Goal: Transaction & Acquisition: Book appointment/travel/reservation

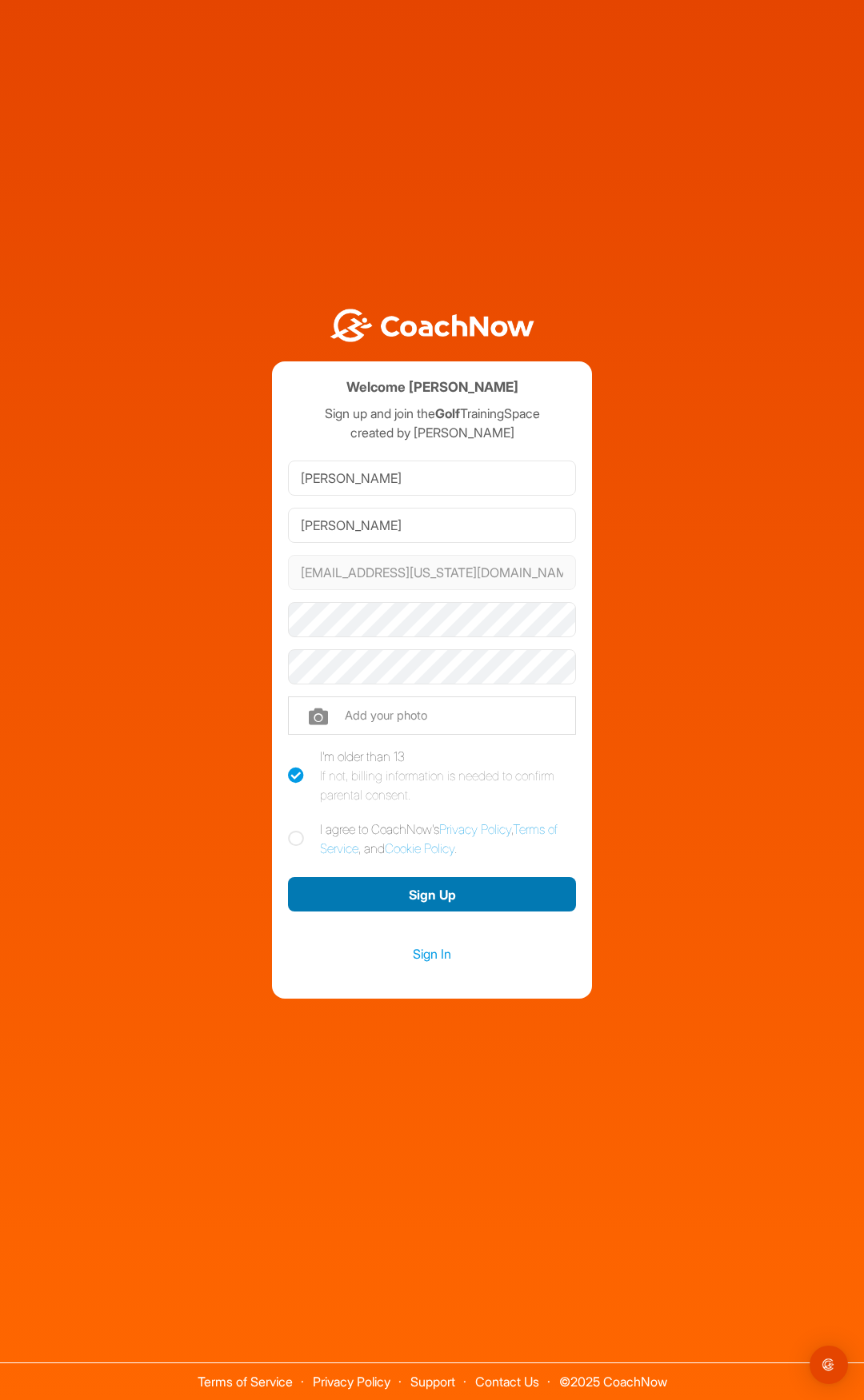
click at [424, 900] on button "Sign Up" at bounding box center [432, 895] width 288 height 34
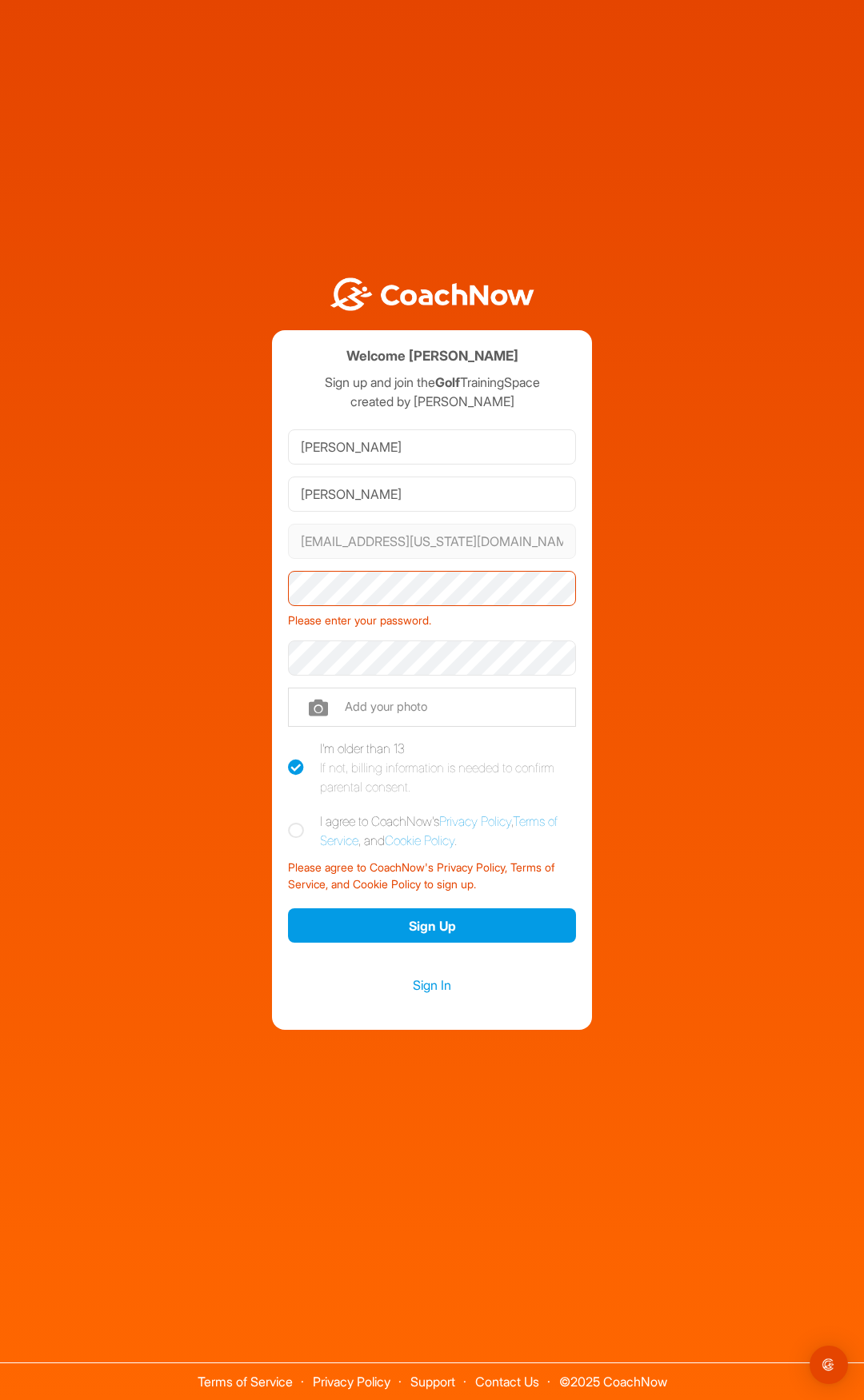
click at [475, 618] on div "Please enter your password." at bounding box center [432, 617] width 288 height 23
click at [463, 923] on button "Sign Up" at bounding box center [432, 926] width 288 height 34
click at [196, 603] on div "Welcome [PERSON_NAME] Sign up and join the Golf TrainingSpace created by [PERSO…" at bounding box center [432, 643] width 848 height 771
click at [196, 664] on div "Welcome [PERSON_NAME] Sign up and join the Golf TrainingSpace created by [PERSO…" at bounding box center [432, 643] width 848 height 771
click at [369, 922] on button "Sign Up" at bounding box center [432, 926] width 288 height 34
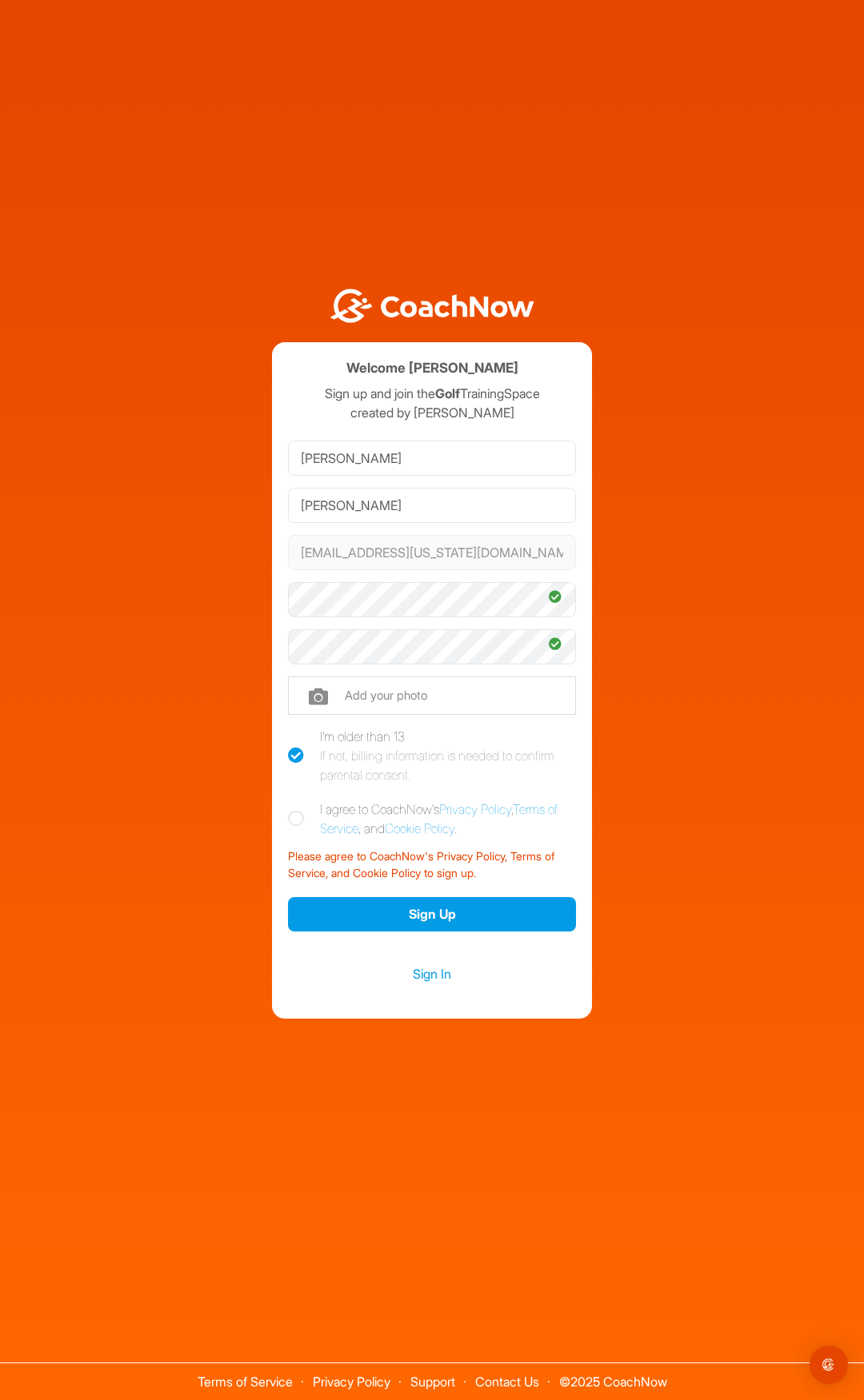
click at [299, 817] on icon at bounding box center [296, 819] width 16 height 16
click at [298, 810] on input "I agree to CoachNow's Privacy Policy , Terms of Service , and Cookie Policy ." at bounding box center [293, 805] width 11 height 11
checkbox input "true"
click at [430, 913] on button "Sign Up" at bounding box center [432, 914] width 288 height 34
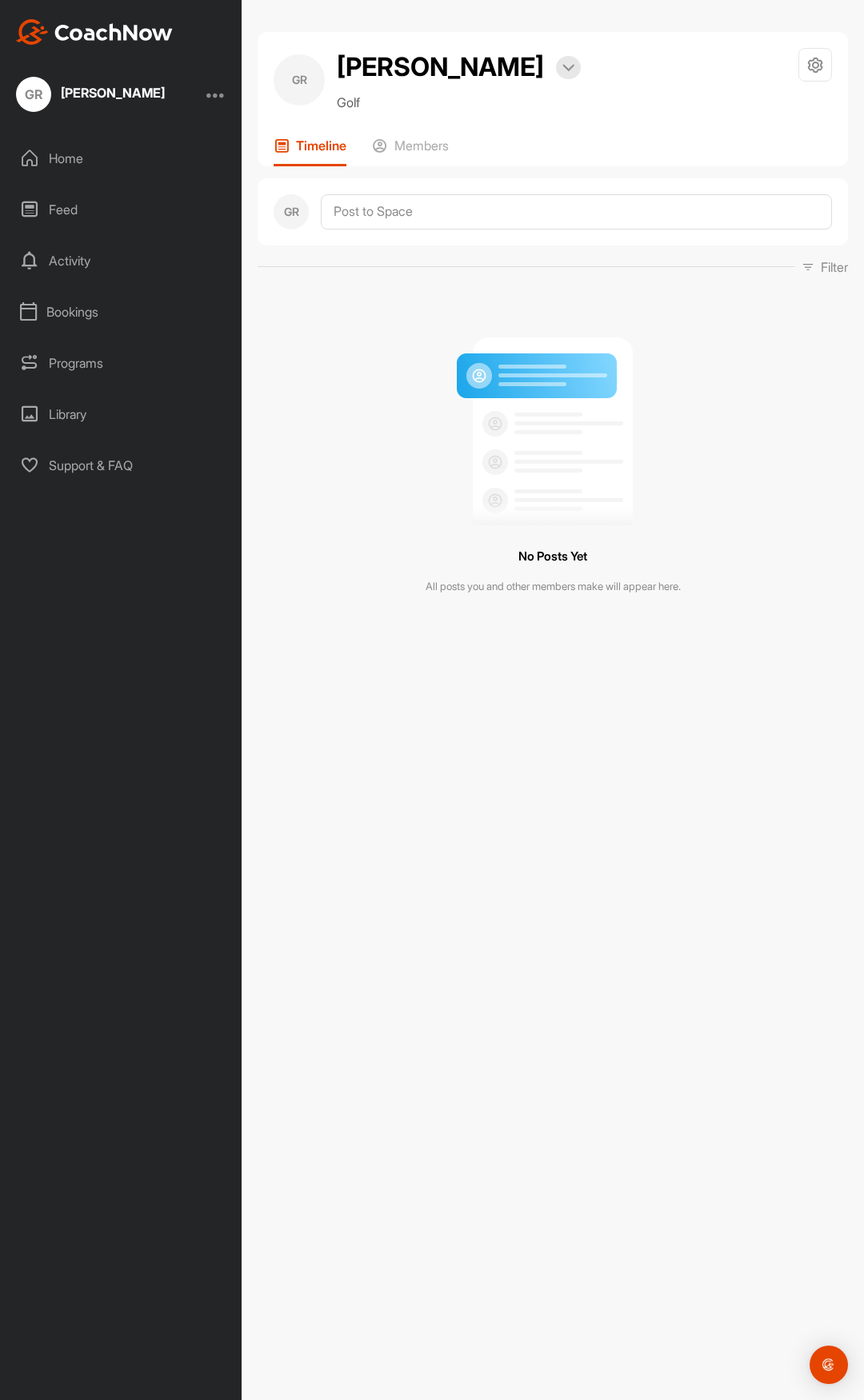
click at [764, 291] on div "No Posts Yet All posts you and other members make will appear here." at bounding box center [552, 460] width 590 height 343
click at [75, 309] on div "Bookings" at bounding box center [122, 312] width 225 height 40
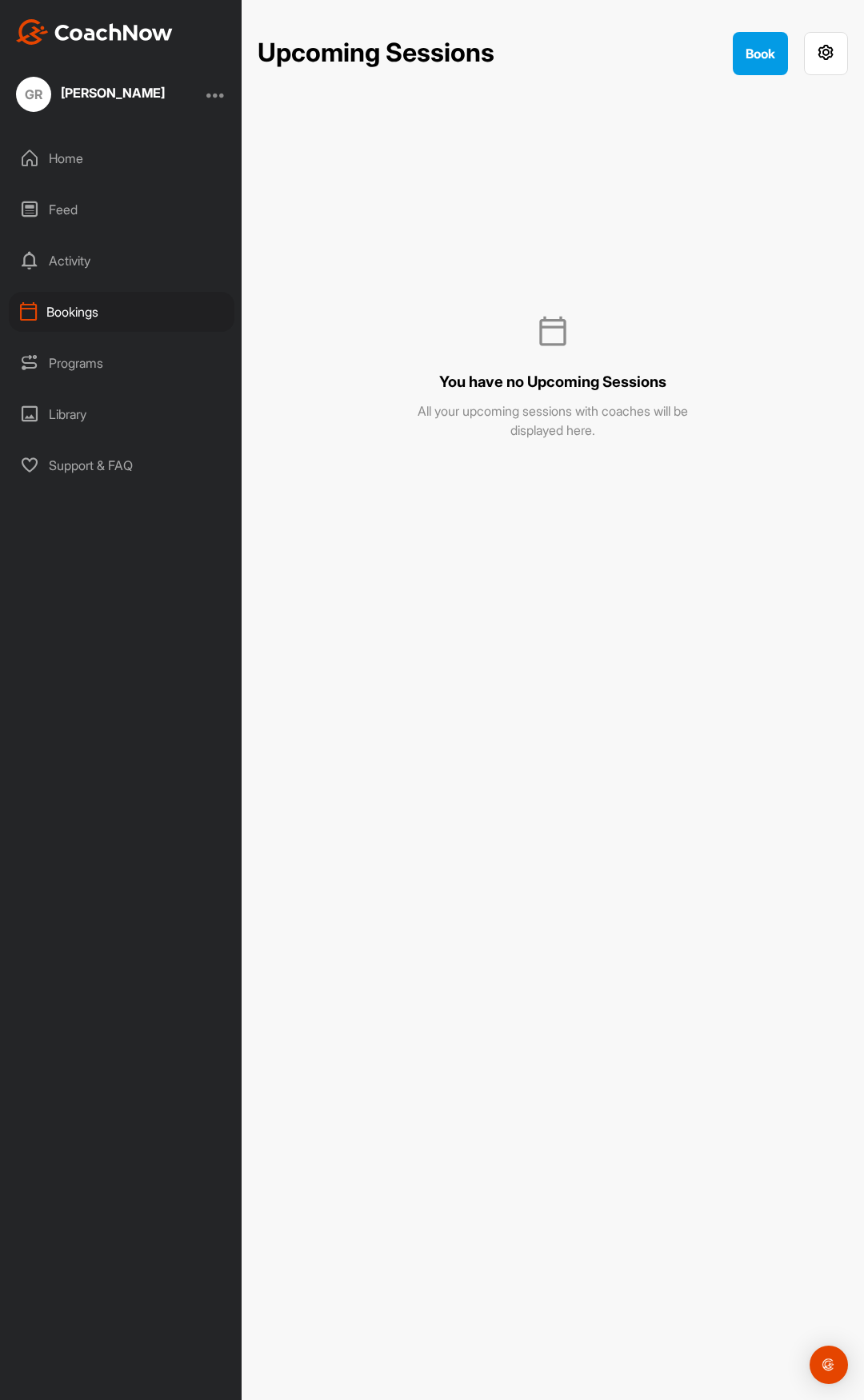
click at [104, 165] on div "Home" at bounding box center [122, 158] width 225 height 40
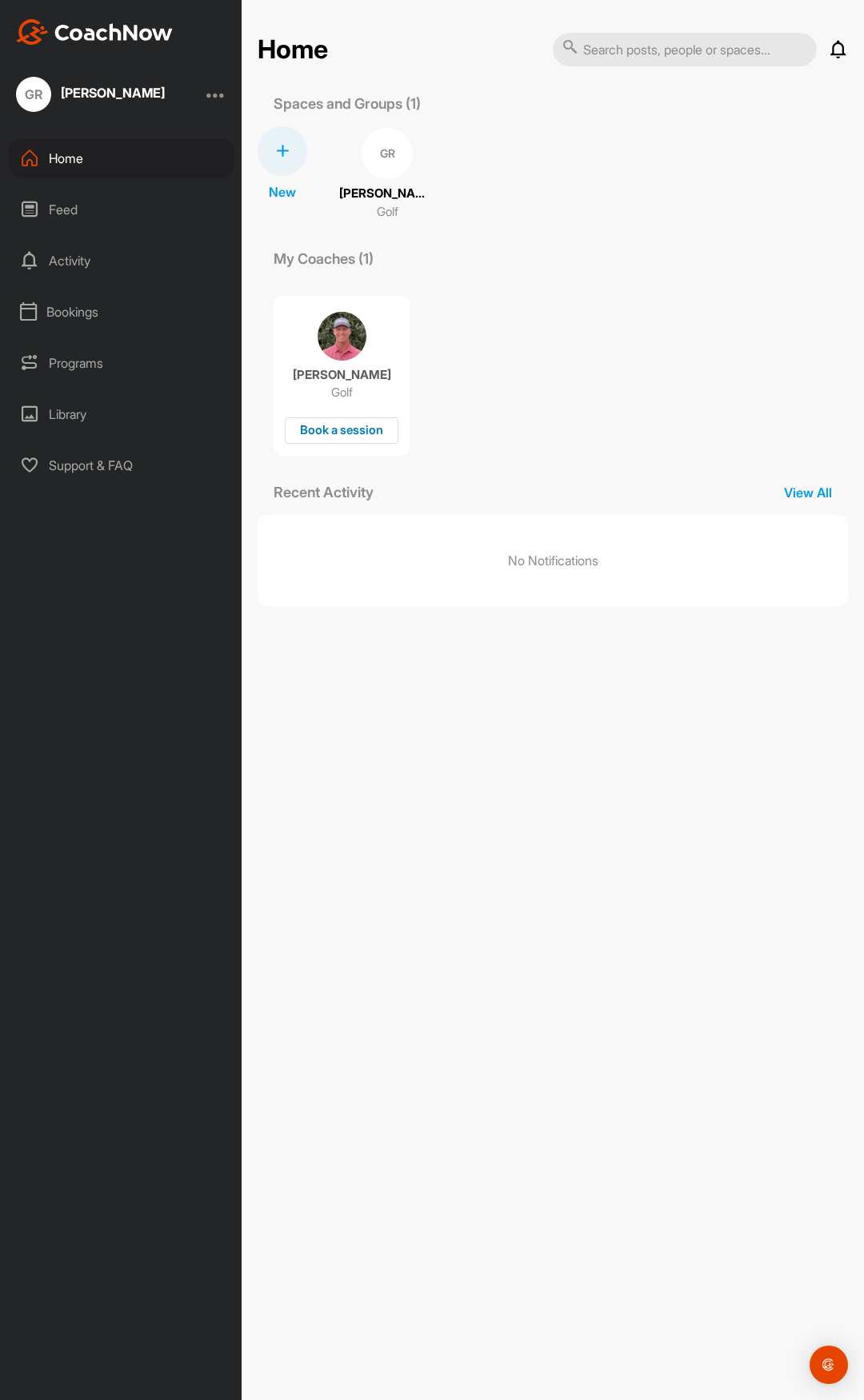
click at [338, 434] on div "Book a session" at bounding box center [341, 430] width 114 height 26
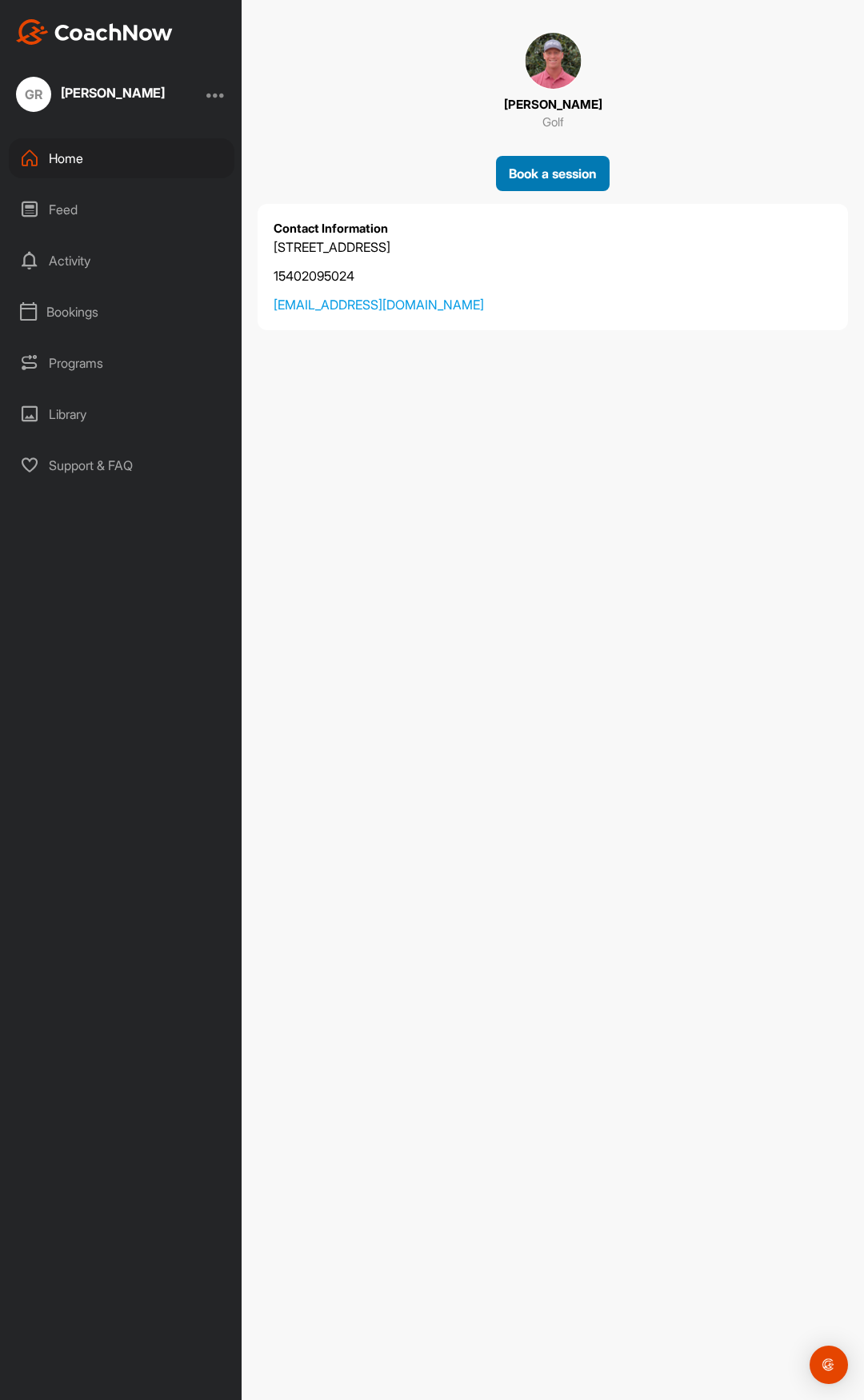
click at [530, 182] on div "Book a session" at bounding box center [553, 174] width 88 height 20
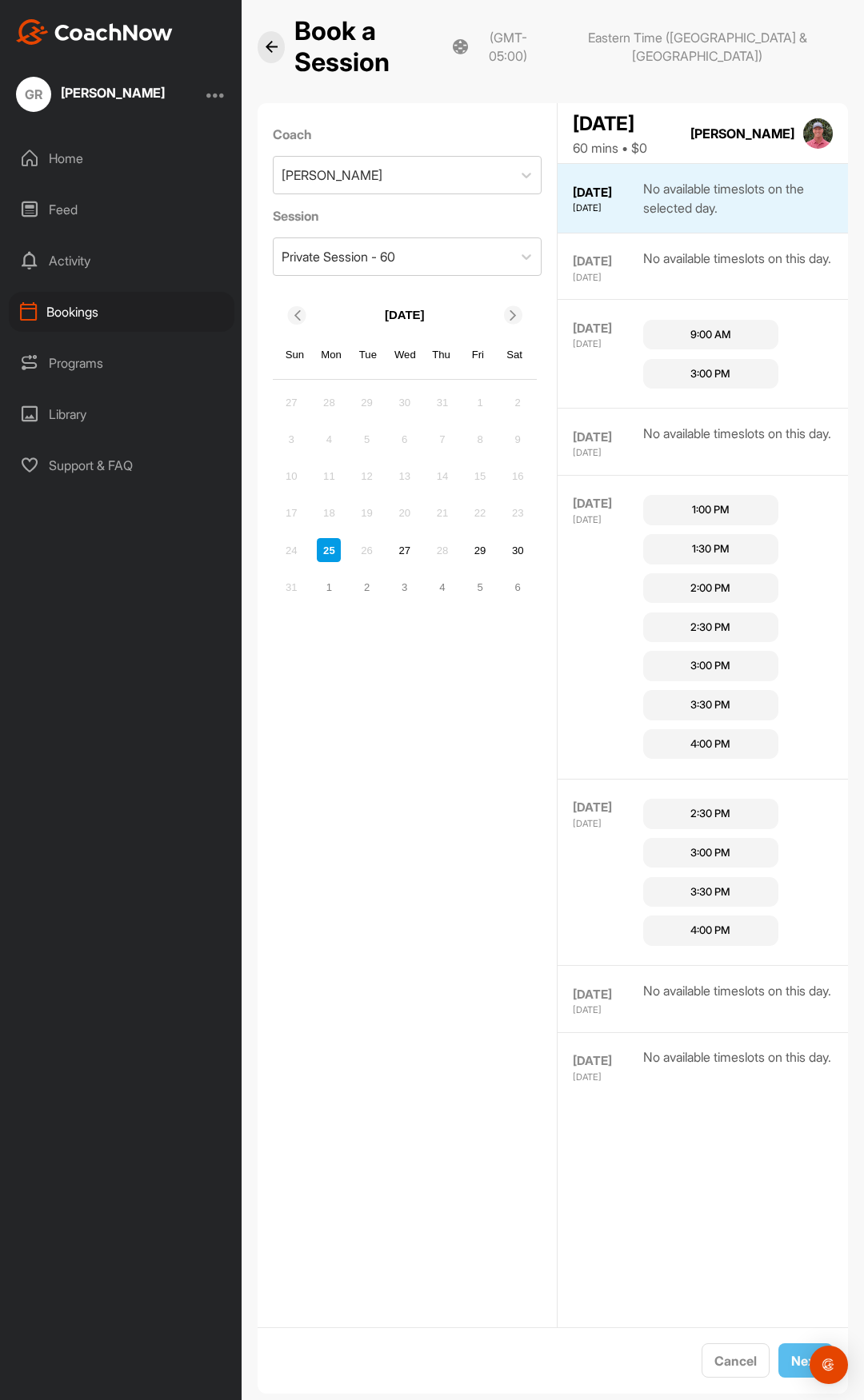
scroll to position [28, 0]
